Goal: Register for event/course

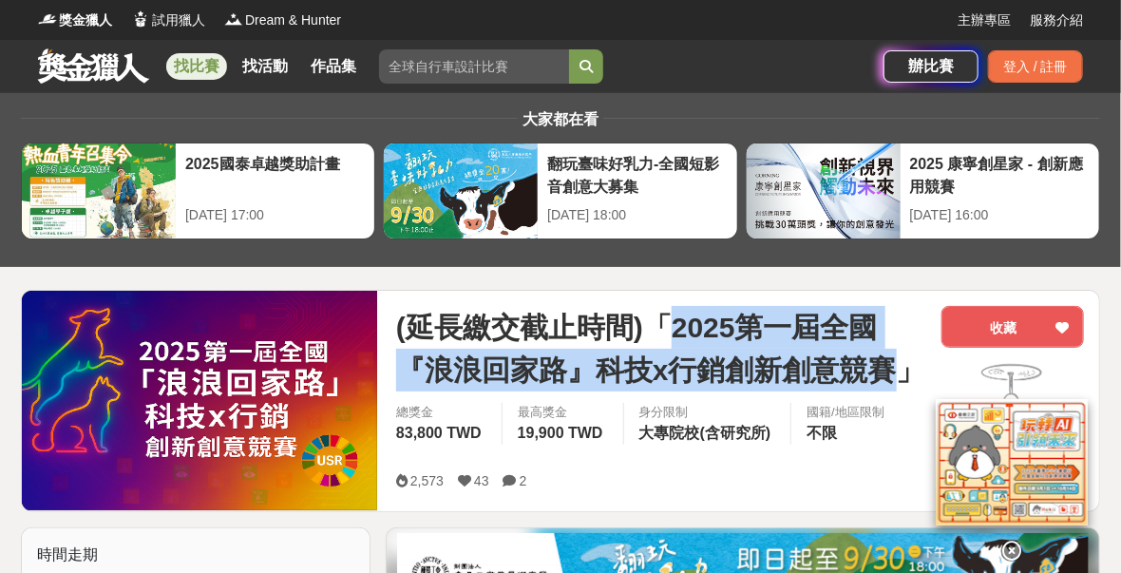
drag, startPoint x: 679, startPoint y: 328, endPoint x: 892, endPoint y: 373, distance: 217.6
click at [892, 373] on span "(延長繳交截止時間)「2025第一屆全國『浪浪回家路』科技x行銷創新創意競賽」" at bounding box center [661, 348] width 530 height 85
click at [579, 386] on span "(延長繳交截止時間)「2025第一屆全國『浪浪回家路』科技x行銷創新創意競賽」" at bounding box center [661, 348] width 530 height 85
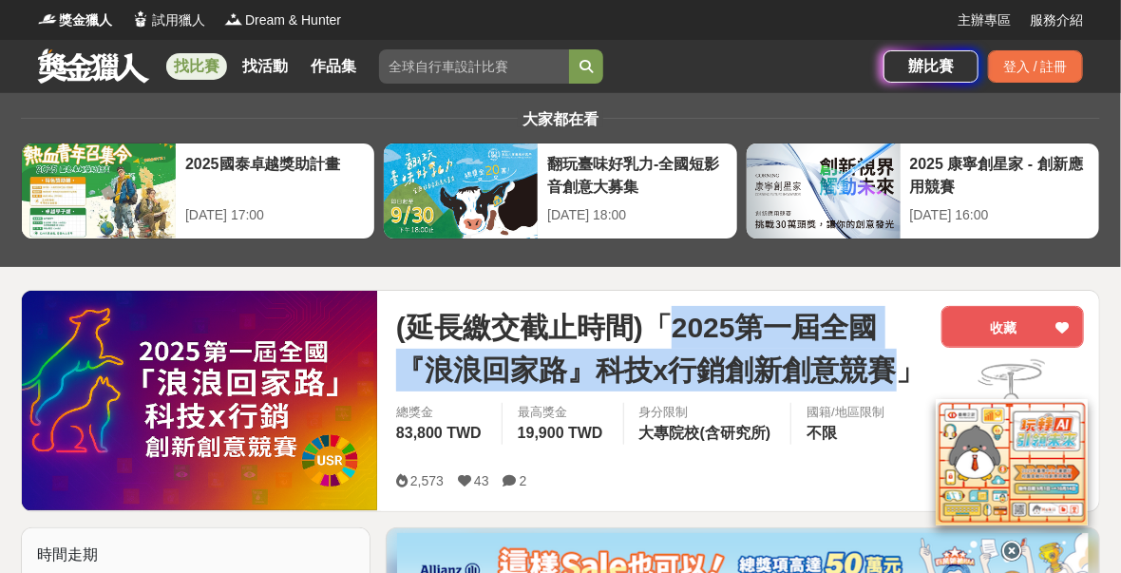
drag, startPoint x: 673, startPoint y: 315, endPoint x: 893, endPoint y: 364, distance: 225.6
click at [893, 364] on span "(延長繳交截止時間)「2025第一屆全國『浪浪回家路』科技x行銷創新創意競賽」" at bounding box center [661, 348] width 530 height 85
copy span "2025第一屆全國『浪浪回家路』科技x行銷創新創意競賽"
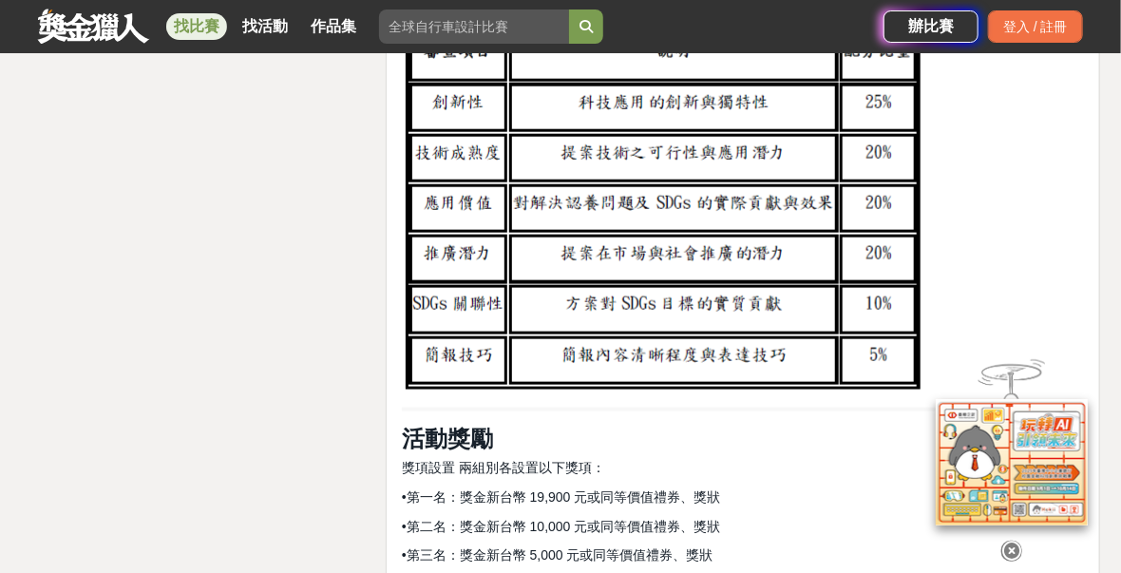
scroll to position [3742, 0]
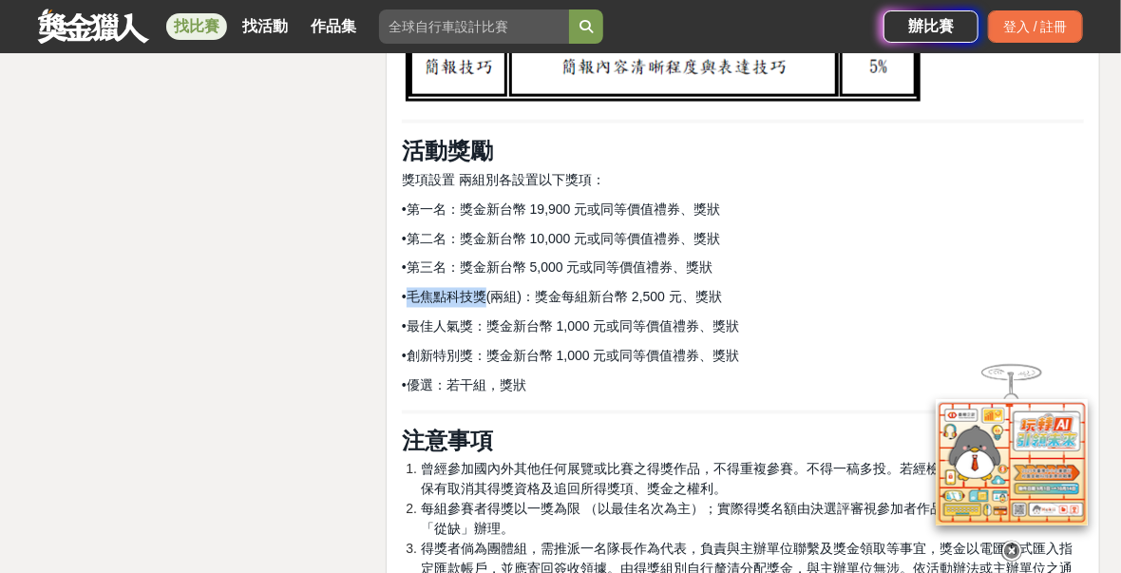
drag, startPoint x: 420, startPoint y: 314, endPoint x: 489, endPoint y: 317, distance: 69.4
click at [489, 305] on span "•毛焦點科技獎(兩組)：獎金每組新台幣 2,500 元、獎狀" at bounding box center [562, 297] width 320 height 15
copy span "毛焦點科技獎"
